Goal: Information Seeking & Learning: Find specific fact

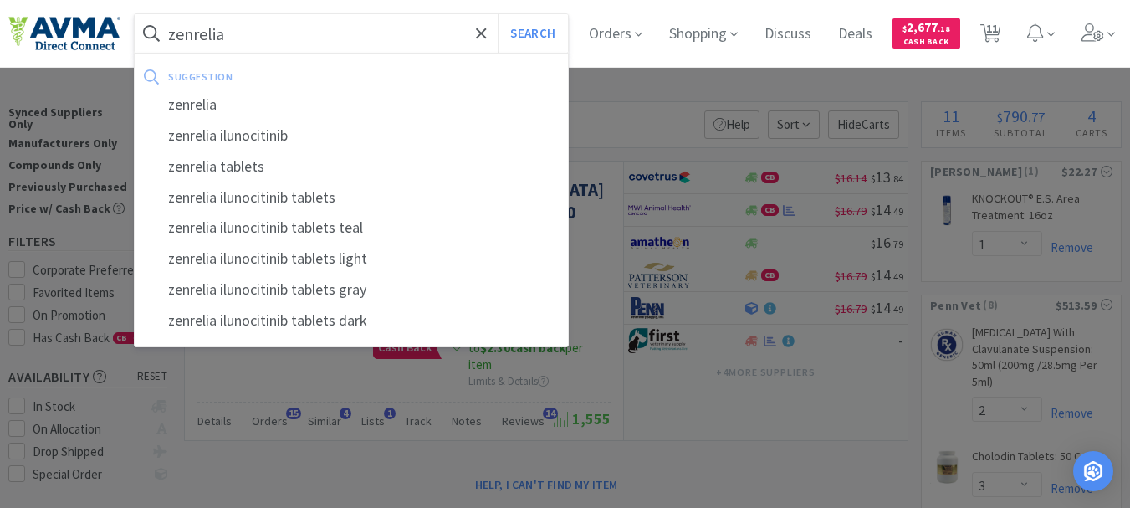
select select "1"
select select "2"
select select "3"
select select "1"
select select "3"
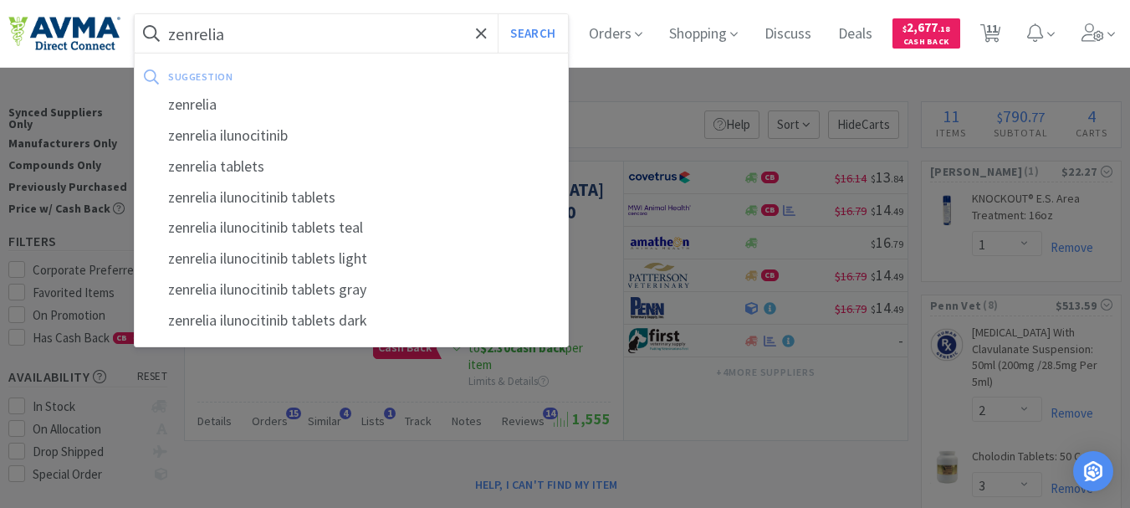
select select "2"
select select "3"
select select "23"
select select "1"
select select "12"
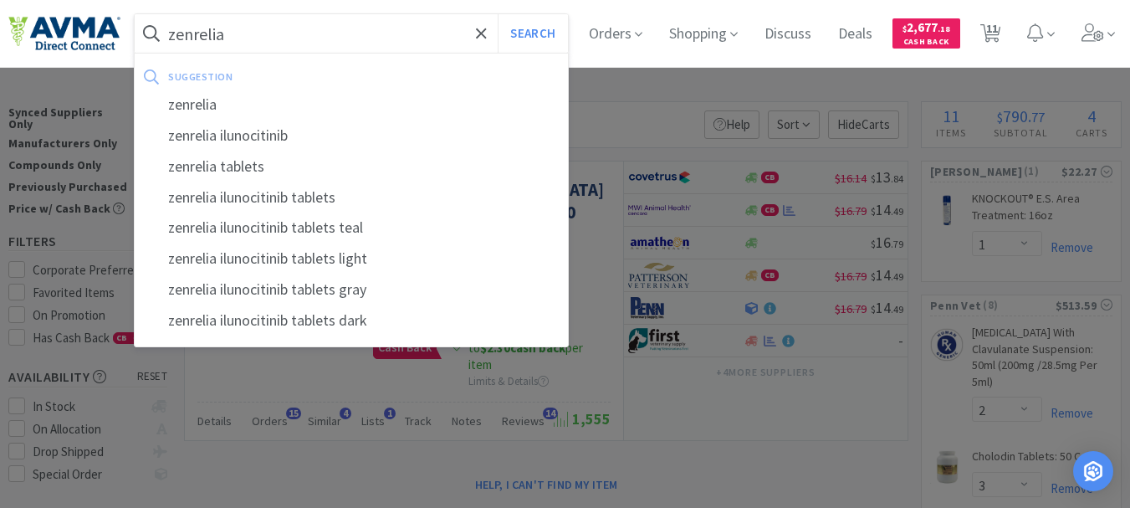
select select "3"
drag, startPoint x: 273, startPoint y: 38, endPoint x: 156, endPoint y: 44, distance: 117.2
click at [156, 44] on form "zenrelia Search" at bounding box center [351, 33] width 433 height 38
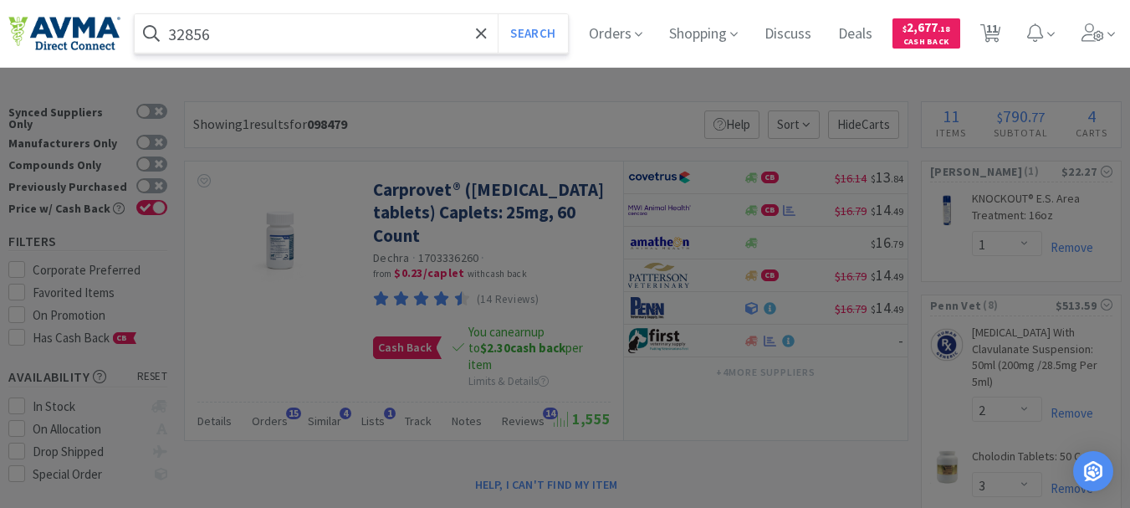
click at [498, 14] on button "Search" at bounding box center [532, 33] width 69 height 38
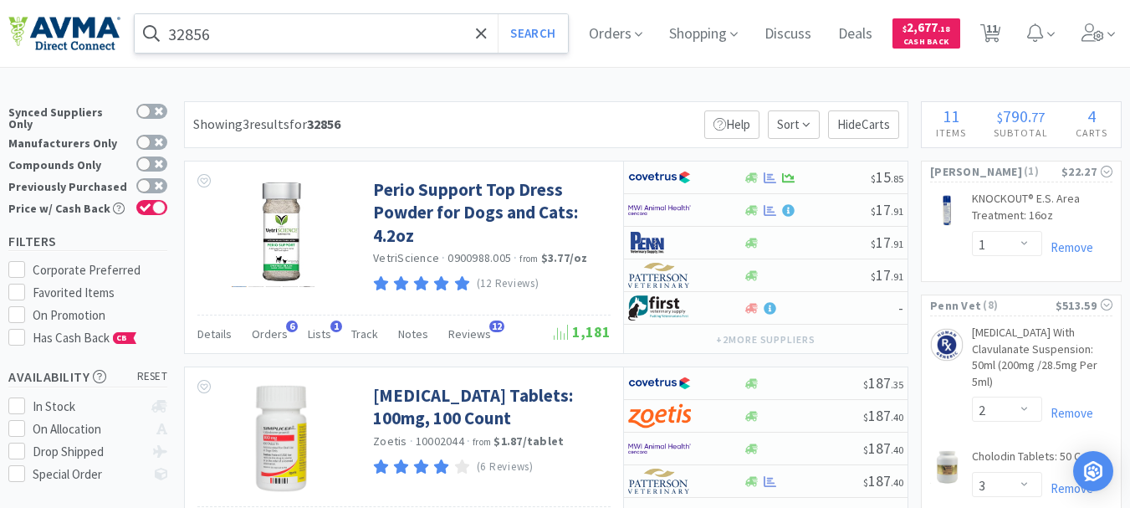
click at [324, 31] on input "32856" at bounding box center [351, 33] width 433 height 38
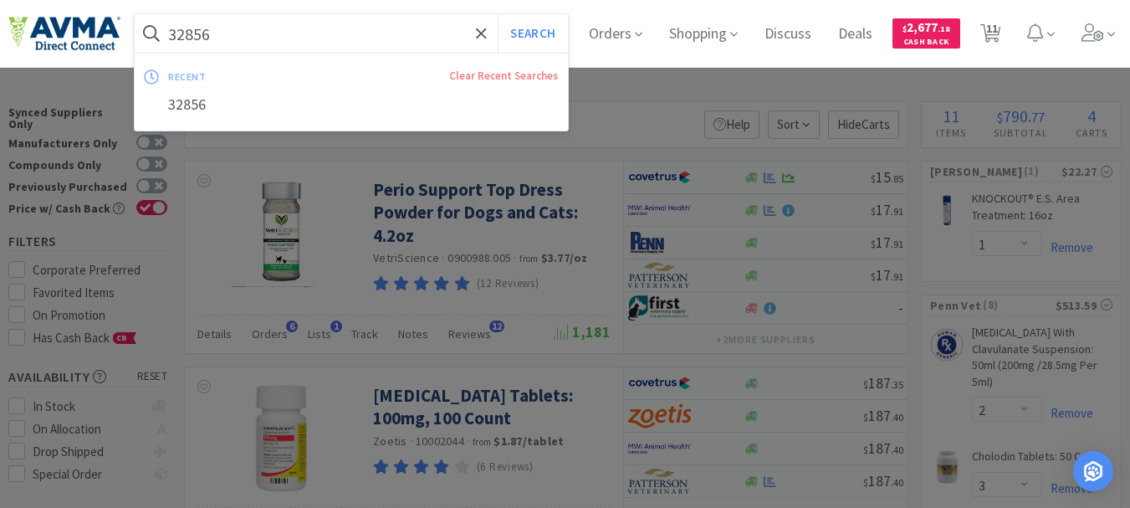
paste input "019650"
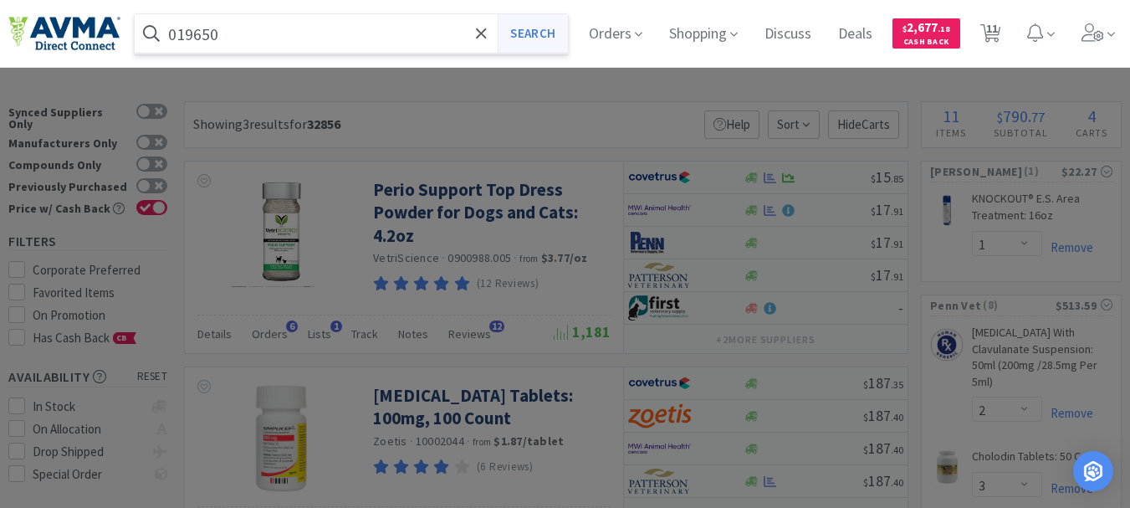
type input "019650"
click at [531, 36] on button "Search" at bounding box center [532, 33] width 69 height 38
